Goal: Task Accomplishment & Management: Manage account settings

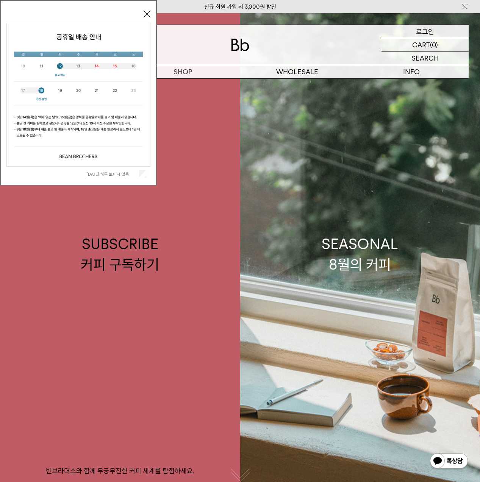
drag, startPoint x: 0, startPoint y: 0, endPoint x: 425, endPoint y: 35, distance: 426.5
click at [425, 35] on p "로그인" at bounding box center [425, 31] width 18 height 13
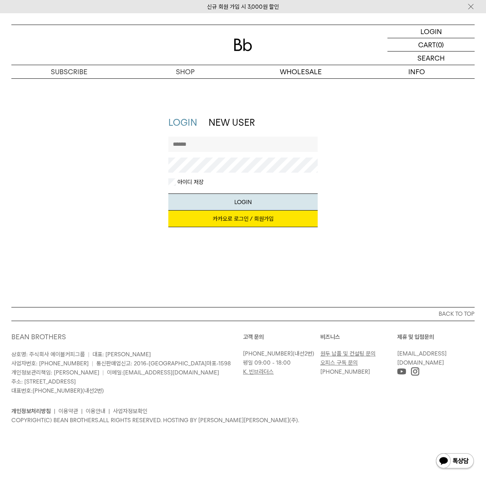
drag, startPoint x: 223, startPoint y: 151, endPoint x: 227, endPoint y: 149, distance: 4.6
click at [223, 150] on input "text" at bounding box center [242, 144] width 149 height 15
type input "*"
type input "*******"
click at [168, 194] on button "LOGIN" at bounding box center [242, 202] width 149 height 17
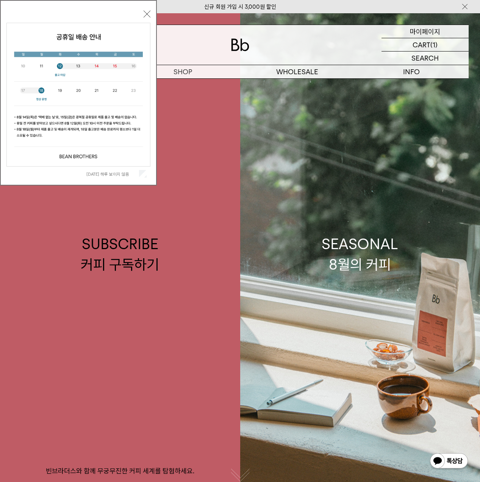
click at [428, 34] on p "마이페이지" at bounding box center [425, 31] width 30 height 13
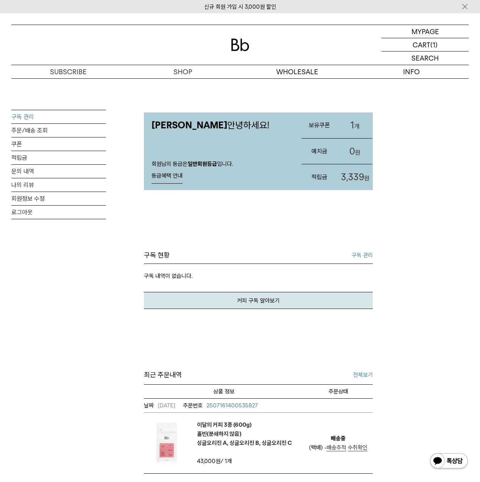
click at [27, 118] on link "구독 관리" at bounding box center [58, 116] width 95 height 13
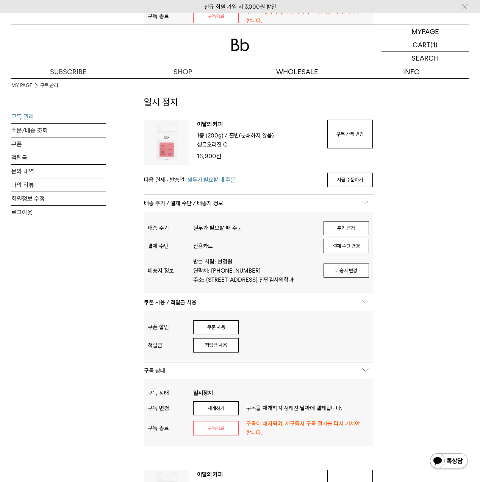
scroll to position [644, 0]
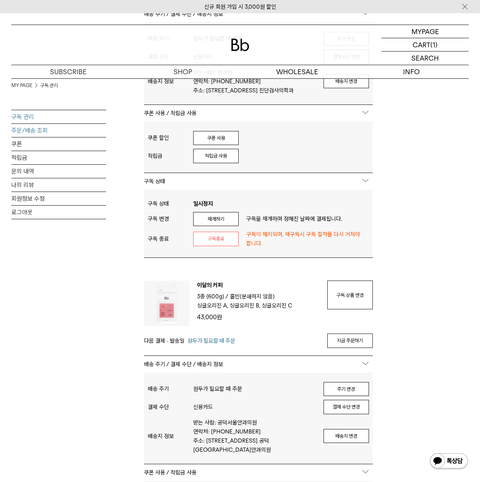
click at [27, 129] on link "주문/배송 조회" at bounding box center [58, 130] width 95 height 13
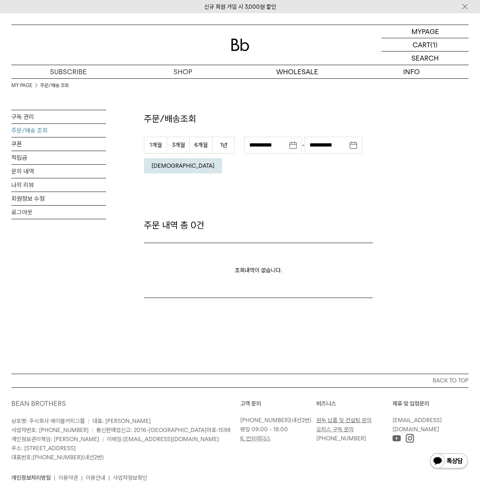
click at [222, 170] on button "[DEMOGRAPHIC_DATA]" at bounding box center [183, 165] width 78 height 15
click at [25, 115] on link "구독 관리" at bounding box center [58, 116] width 95 height 13
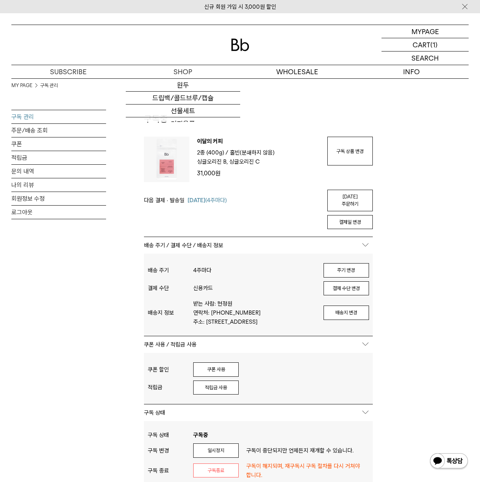
click at [253, 49] on div at bounding box center [239, 45] width 457 height 40
click at [240, 47] on img at bounding box center [240, 45] width 18 height 13
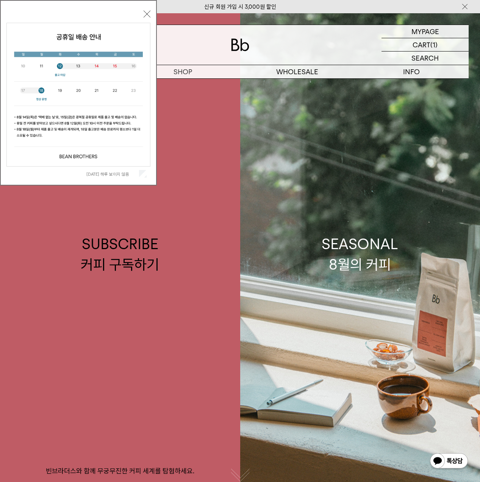
click at [150, 14] on button "닫기" at bounding box center [147, 14] width 7 height 7
